Goal: Task Accomplishment & Management: Manage account settings

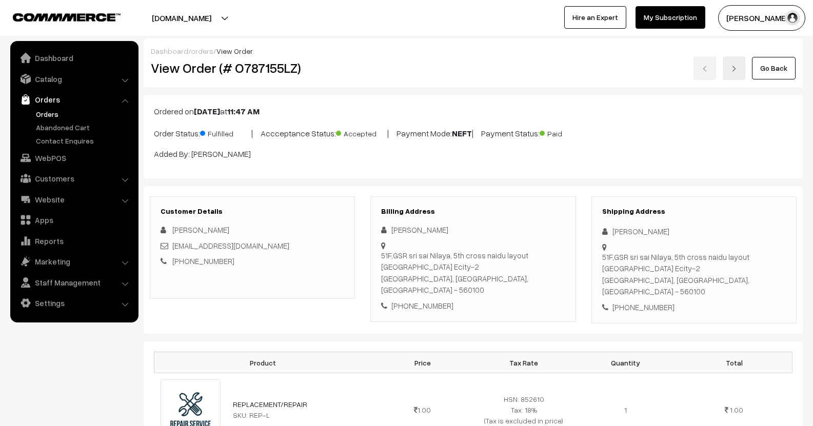
scroll to position [461, 0]
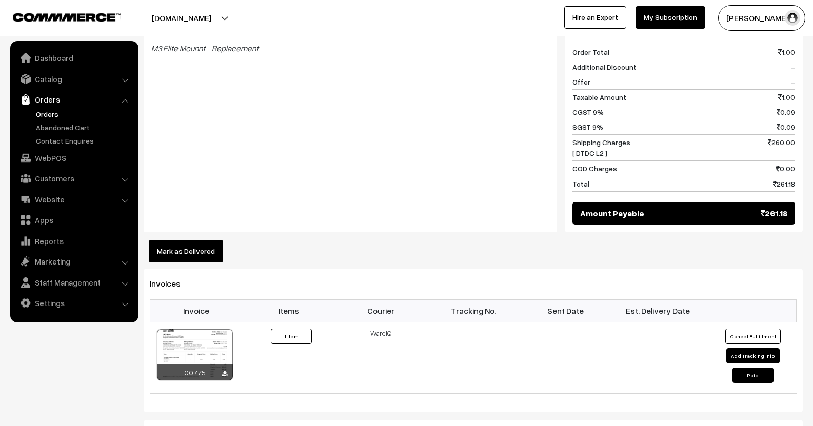
click at [43, 109] on link "Orders" at bounding box center [84, 114] width 102 height 11
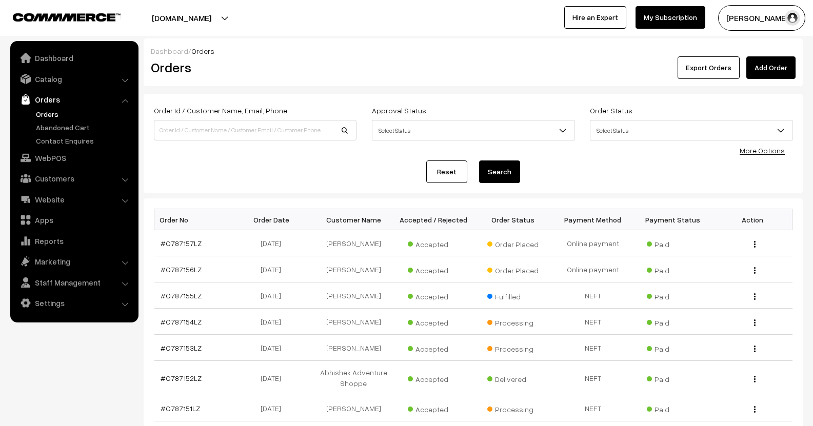
click at [249, 132] on input at bounding box center [255, 130] width 203 height 21
type input "9663041111"
click at [484, 164] on button "Search" at bounding box center [499, 171] width 41 height 23
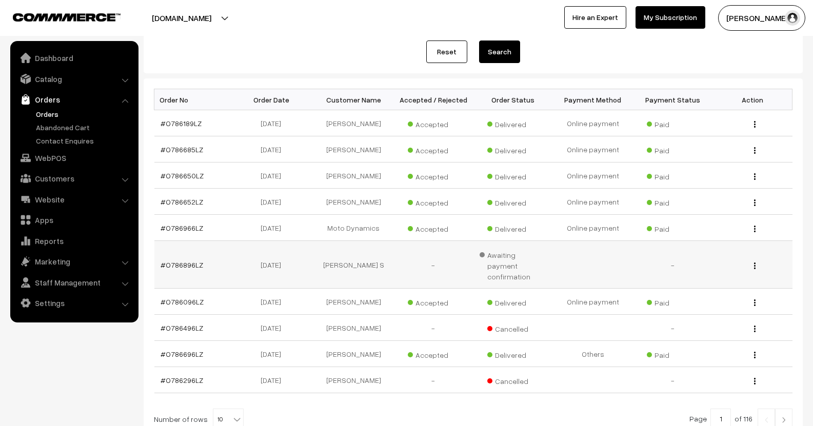
scroll to position [205, 0]
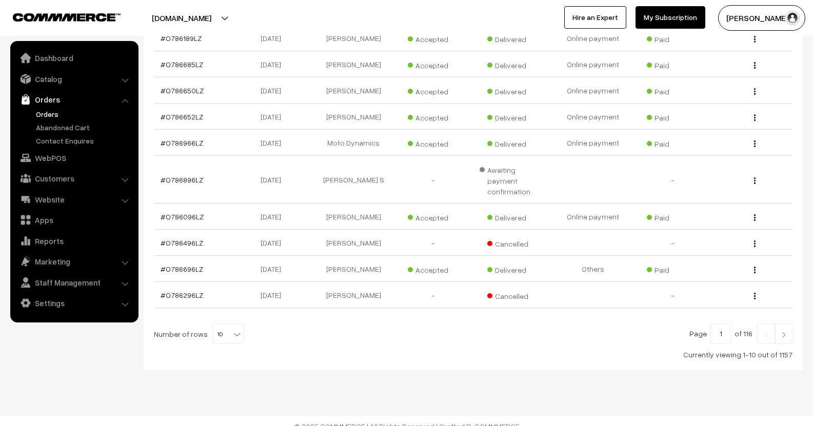
click at [218, 325] on span "10" at bounding box center [228, 334] width 30 height 21
select select "100"
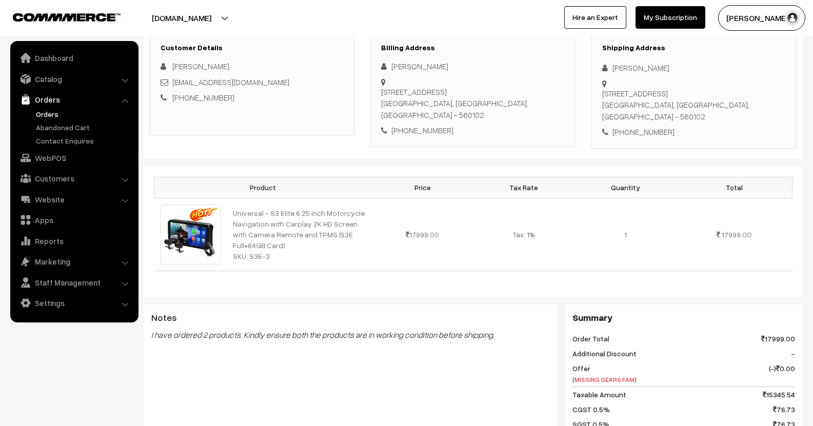
scroll to position [154, 0]
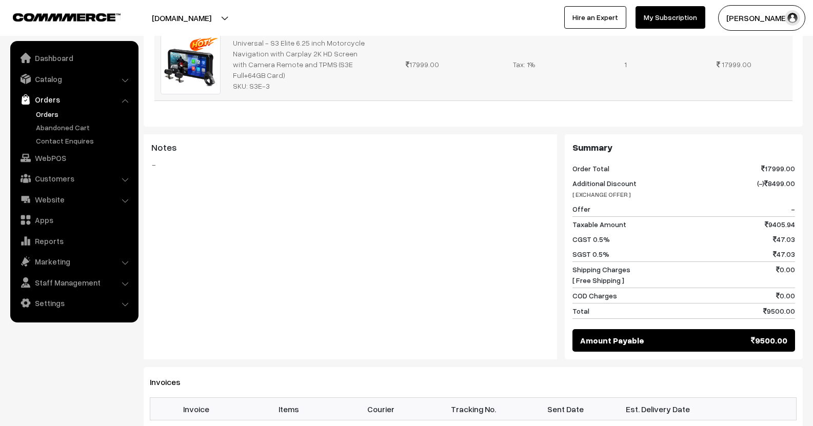
scroll to position [410, 0]
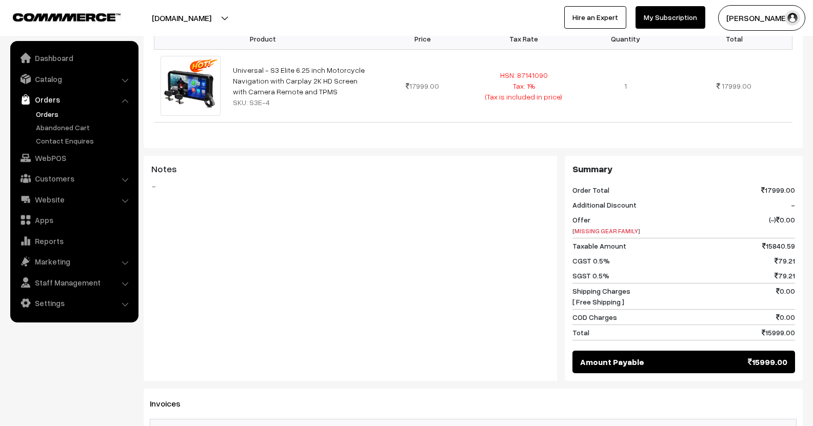
scroll to position [304, 0]
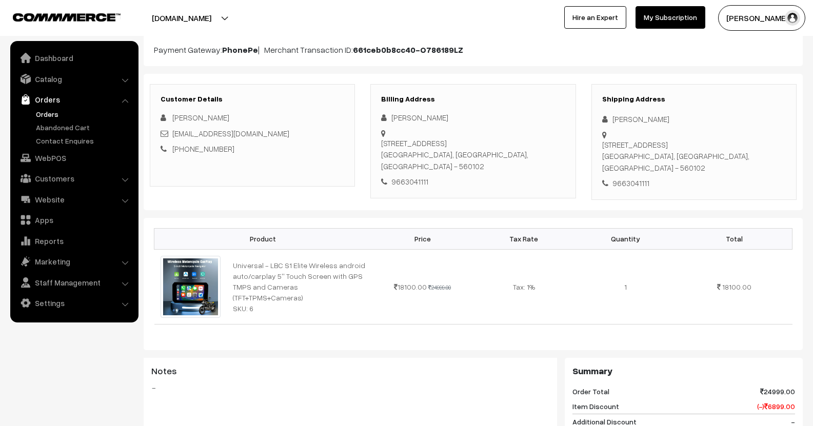
scroll to position [103, 0]
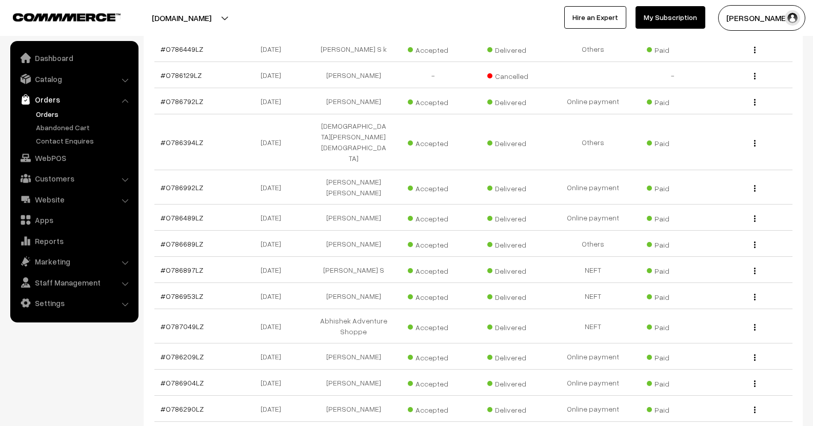
scroll to position [1333, 0]
